Goal: Information Seeking & Learning: Find specific fact

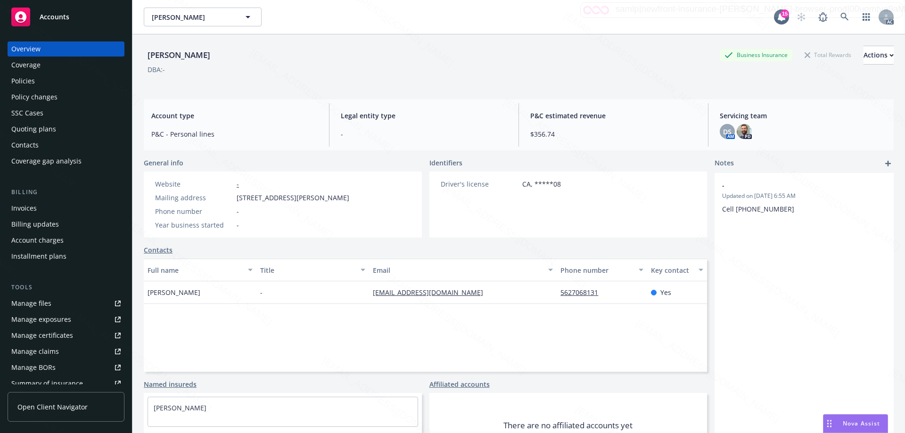
click at [29, 19] on rect at bounding box center [20, 17] width 19 height 19
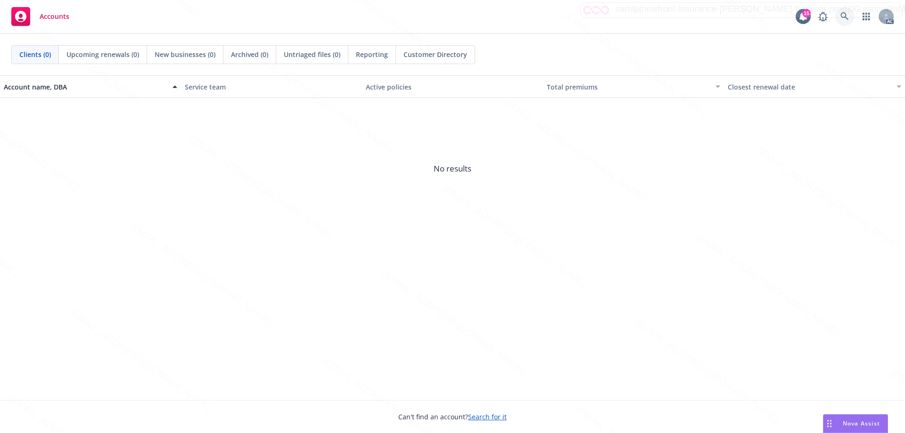
click at [845, 14] on icon at bounding box center [845, 16] width 8 height 8
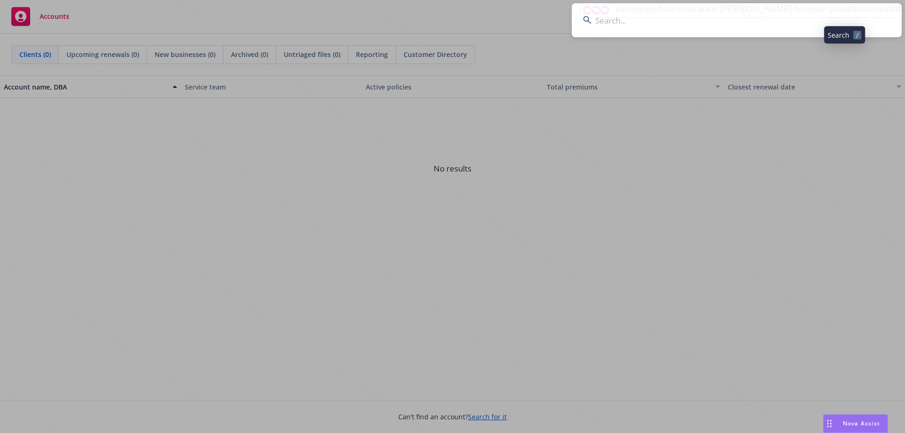
type input "OA4944351"
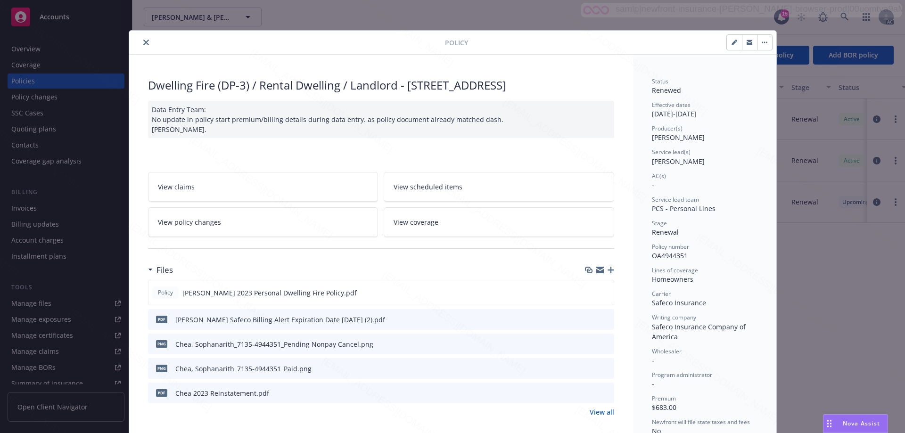
click at [143, 41] on icon "close" at bounding box center [146, 43] width 6 height 6
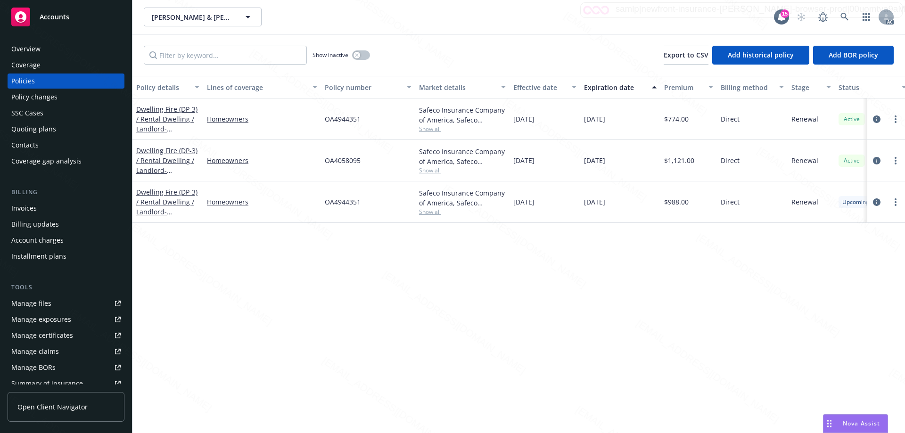
click at [46, 96] on div "Policy changes" at bounding box center [34, 97] width 46 height 15
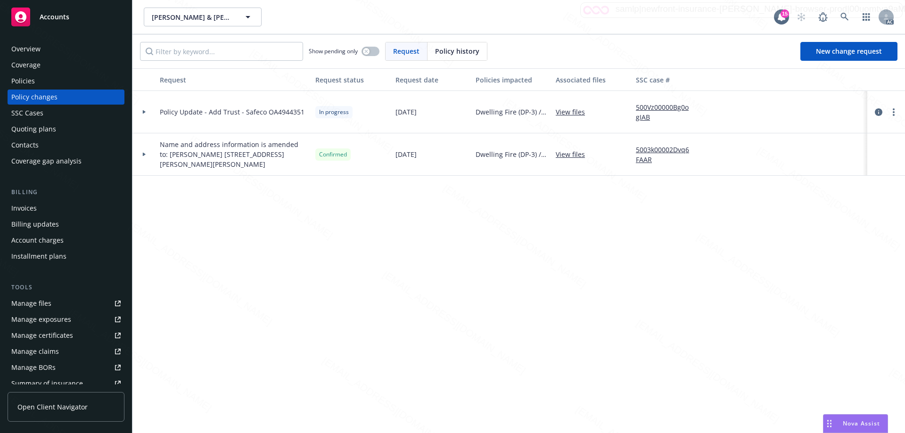
click at [35, 83] on div "Policies" at bounding box center [65, 81] width 109 height 15
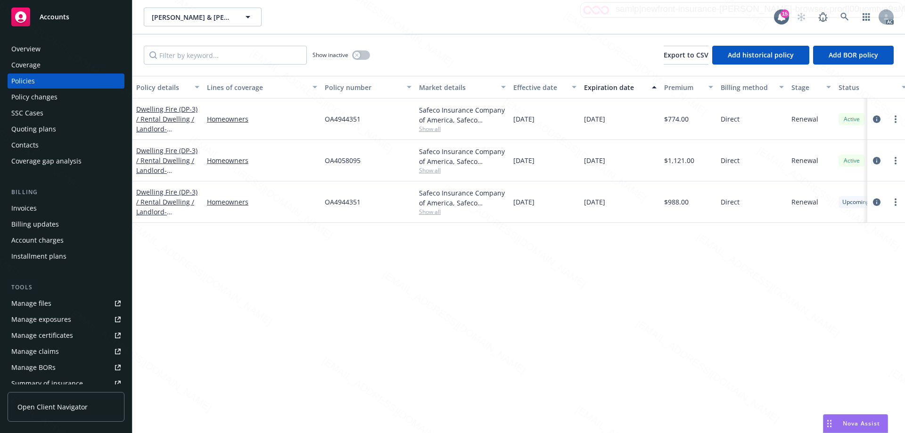
click at [31, 98] on div "Policy changes" at bounding box center [34, 97] width 46 height 15
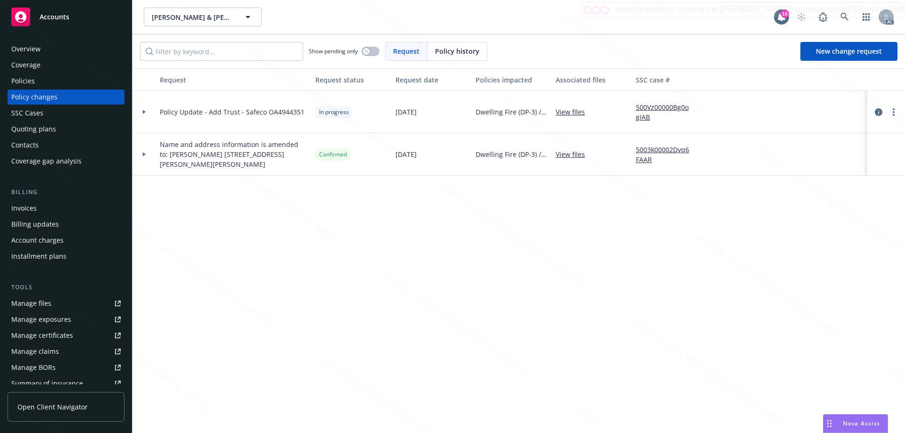
click at [37, 83] on div "Policies" at bounding box center [65, 81] width 109 height 15
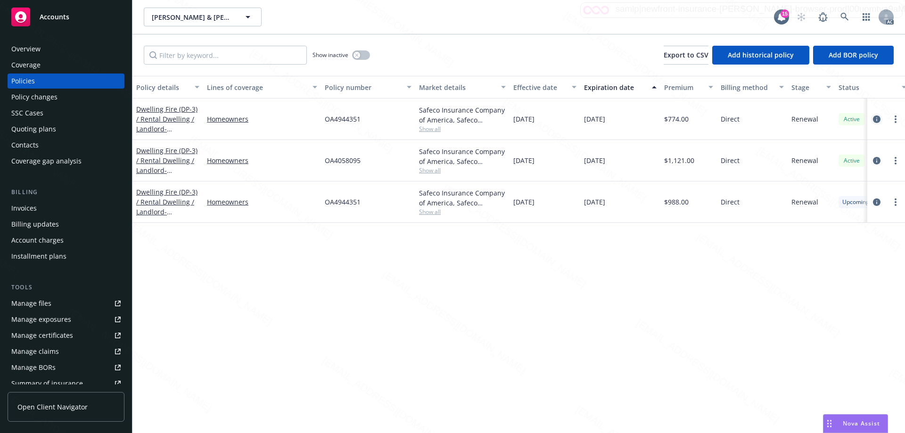
click at [877, 117] on icon "circleInformation" at bounding box center [877, 120] width 8 height 8
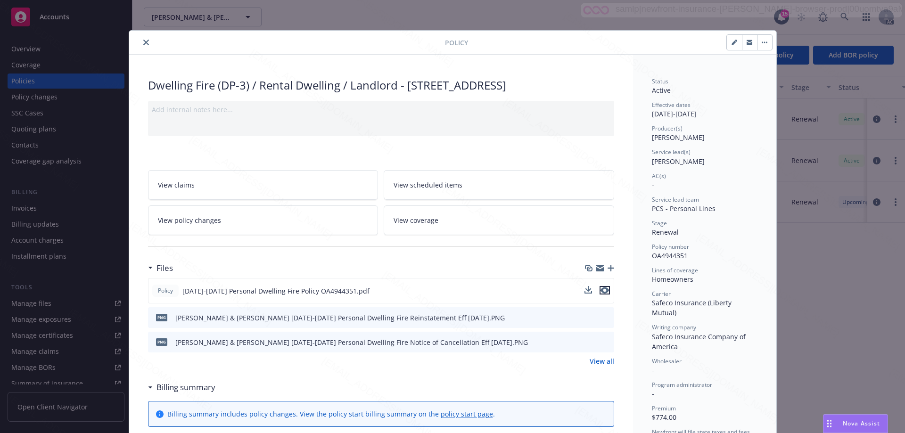
click at [601, 289] on icon "preview file" at bounding box center [605, 290] width 8 height 7
click at [143, 40] on icon "close" at bounding box center [146, 43] width 6 height 6
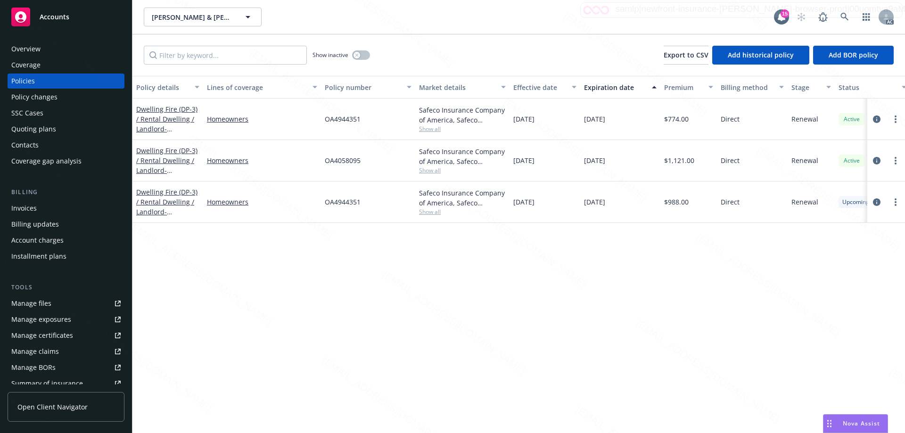
drag, startPoint x: 512, startPoint y: 121, endPoint x: 620, endPoint y: 118, distance: 107.5
click at [620, 118] on div "Dwelling Fire (DP-3) / Rental Dwelling / Landlord - 4832 [GEOGRAPHIC_DATA] Home…" at bounding box center [587, 119] width 910 height 41
copy div "[DATE] [DATE]"
click at [842, 13] on icon at bounding box center [845, 17] width 8 height 8
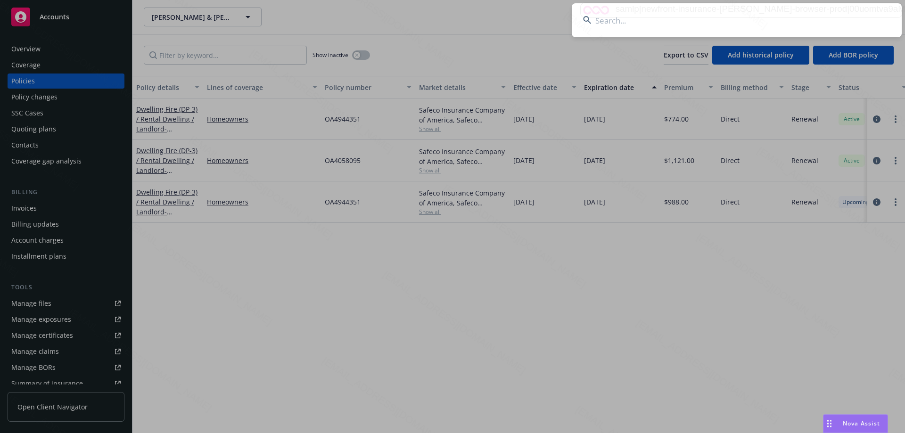
type input "7204J015395"
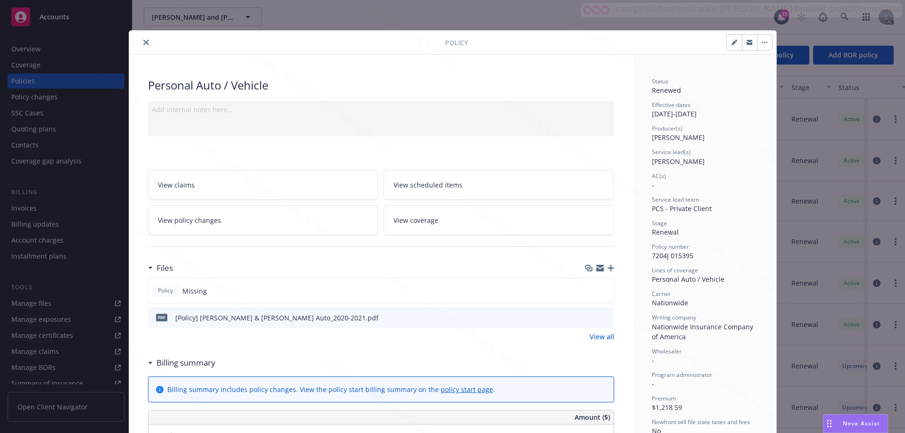
click at [140, 39] on button "close" at bounding box center [145, 42] width 11 height 11
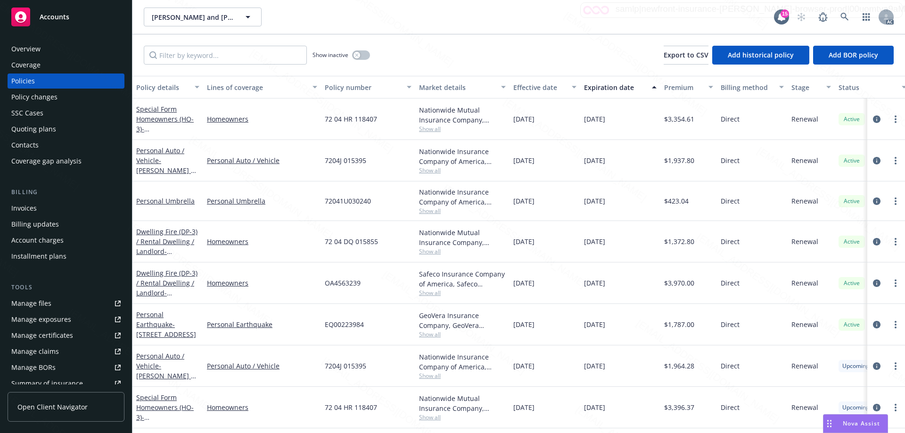
click at [31, 98] on div "Policy changes" at bounding box center [34, 97] width 46 height 15
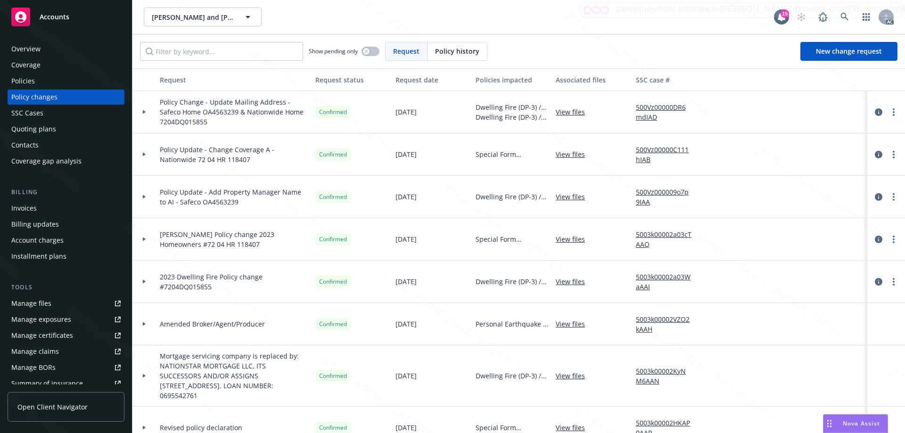
click at [231, 124] on span "Policy Change - Update Mailing Address - Safeco Home OA4563239 & Nationwide Hom…" at bounding box center [234, 112] width 148 height 30
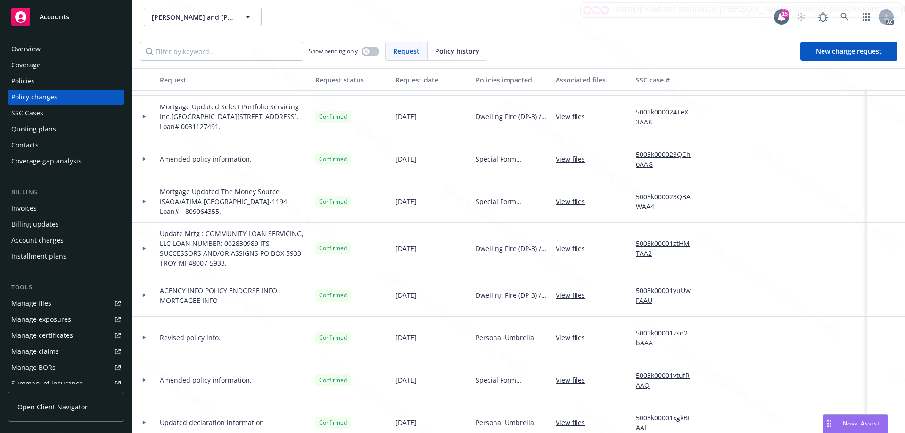
scroll to position [189, 0]
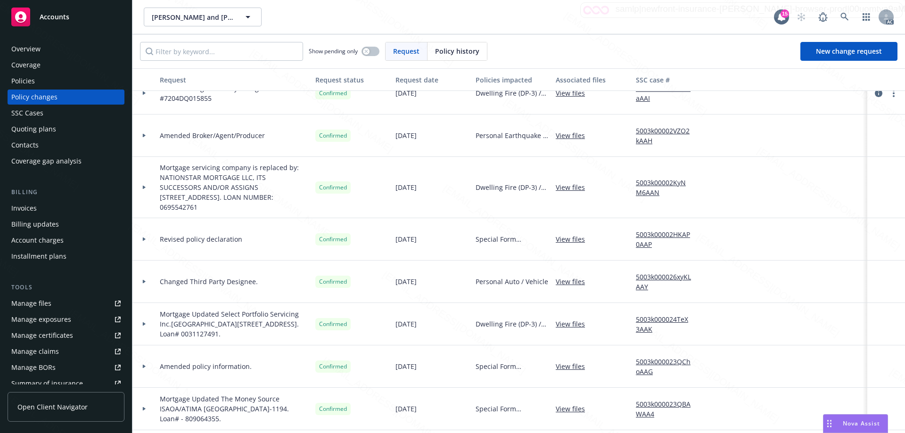
click at [46, 83] on div "Policies" at bounding box center [65, 81] width 109 height 15
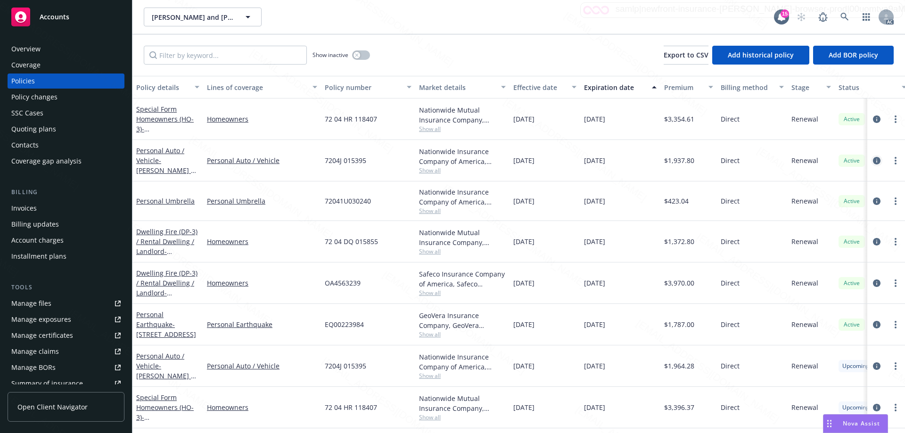
click at [873, 158] on icon "circleInformation" at bounding box center [877, 161] width 8 height 8
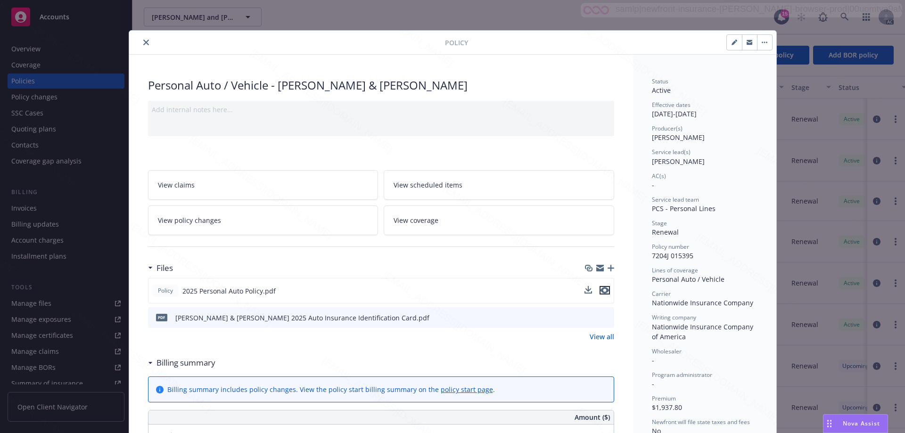
click at [601, 290] on icon "preview file" at bounding box center [605, 290] width 8 height 7
click at [143, 42] on icon "close" at bounding box center [146, 43] width 6 height 6
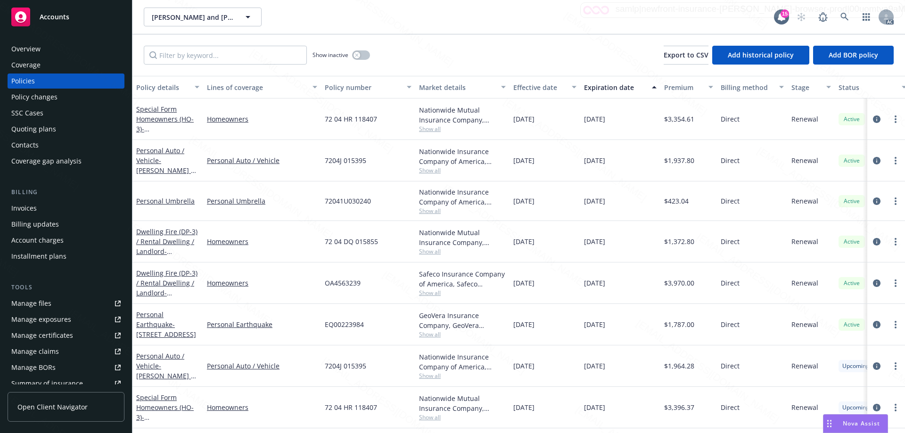
drag, startPoint x: 512, startPoint y: 162, endPoint x: 623, endPoint y: 162, distance: 111.3
click at [623, 162] on div "Personal Auto / Vehicle - [PERSON_NAME] & [PERSON_NAME] Personal Auto / Vehicle…" at bounding box center [587, 160] width 910 height 41
copy div "[DATE] [DATE]"
click at [16, 20] on icon at bounding box center [20, 16] width 11 height 11
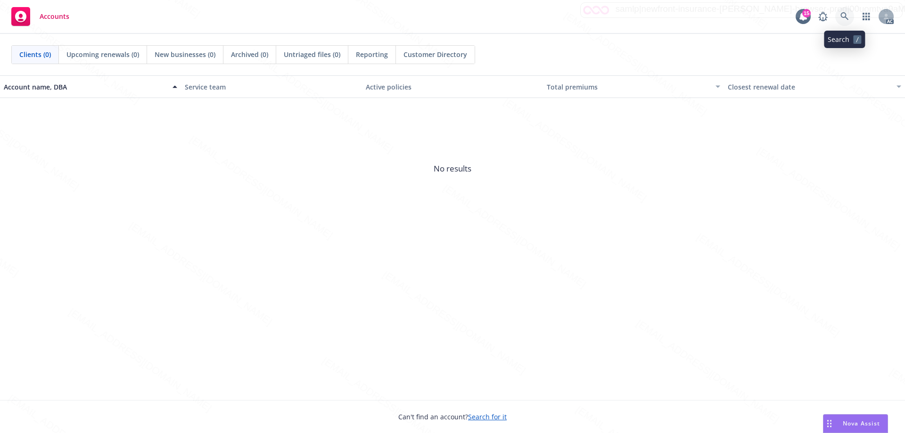
click at [845, 12] on icon at bounding box center [845, 16] width 8 height 8
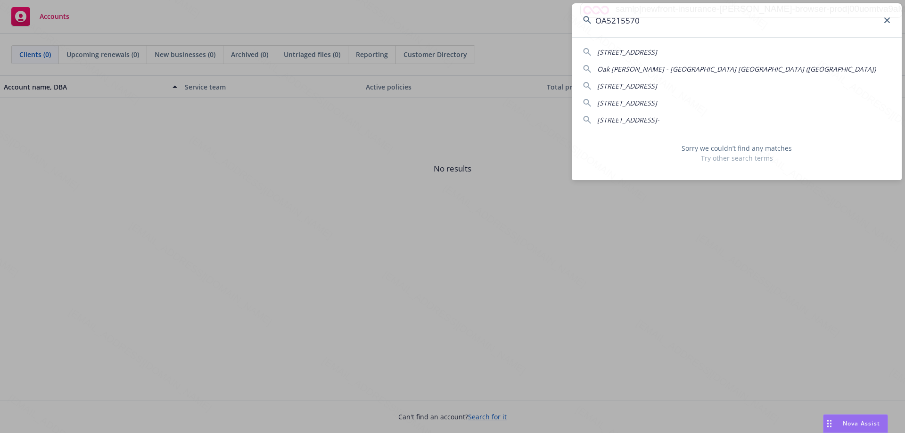
click at [610, 20] on input "OA5215570" at bounding box center [737, 20] width 330 height 34
click at [666, 23] on input "OA3215570" at bounding box center [737, 20] width 330 height 34
drag, startPoint x: 659, startPoint y: 23, endPoint x: 575, endPoint y: 17, distance: 84.1
click at [575, 17] on input "OA3215570" at bounding box center [737, 20] width 330 height 34
paste input "[PERSON_NAME] and [PERSON_NAME]"
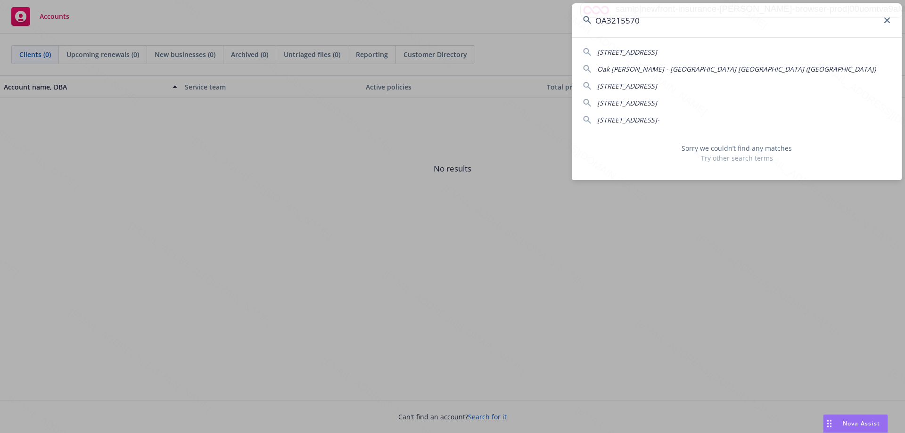
type input "[PERSON_NAME] and [PERSON_NAME]"
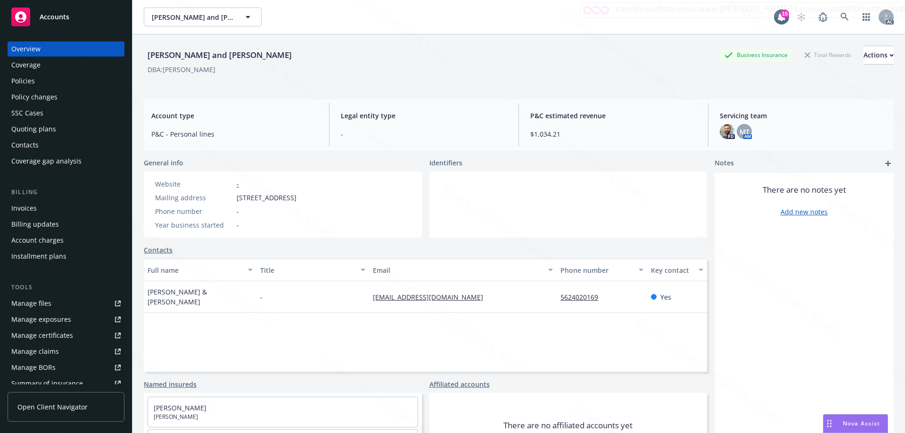
click at [67, 82] on div "Policies" at bounding box center [65, 81] width 109 height 15
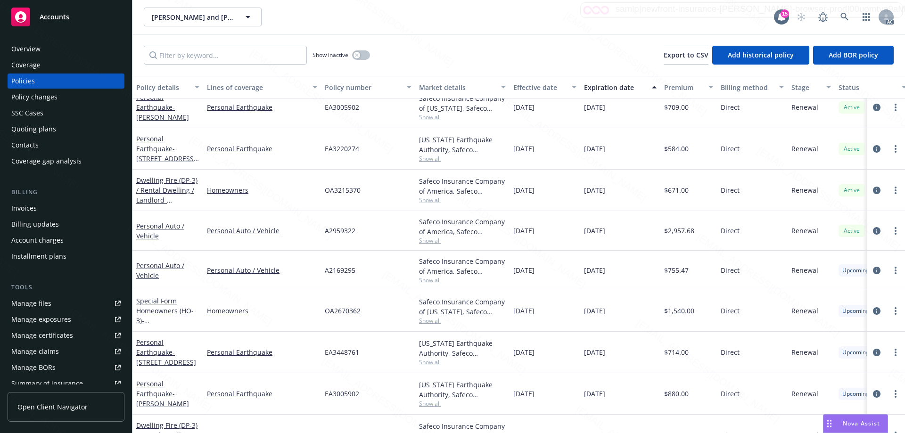
scroll to position [193, 0]
